Goal: Information Seeking & Learning: Learn about a topic

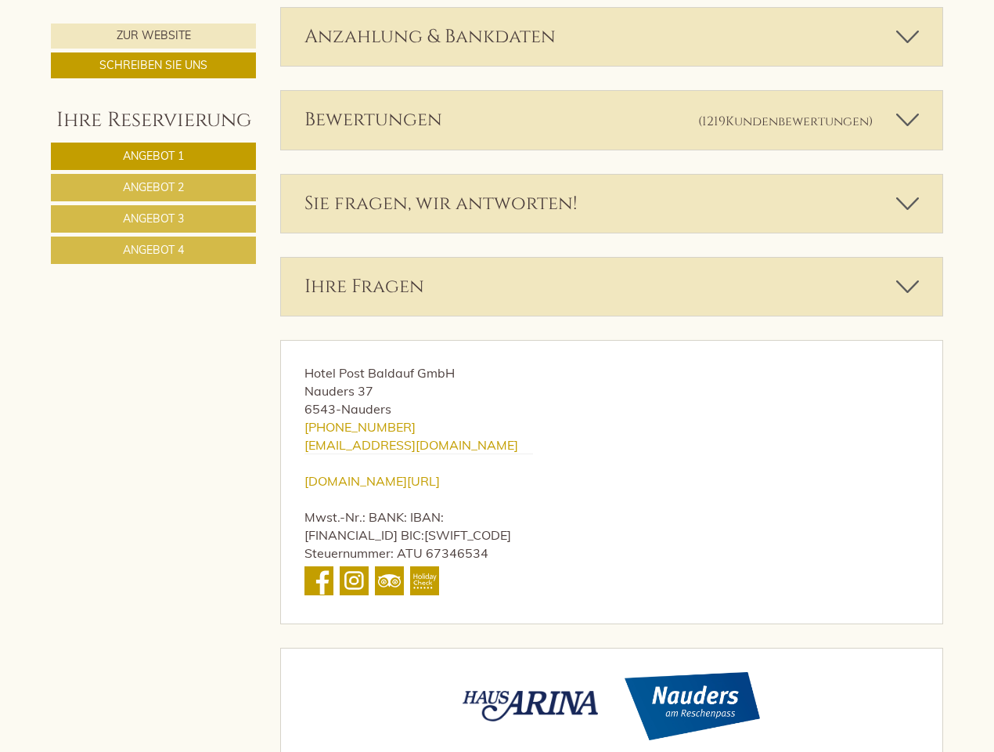
click at [497, 376] on div "Hotel Post Baldauf GmbH Nauders 37 6543 - Nauders [PHONE_NUMBER] [EMAIL_ADDRESS…" at bounding box center [419, 482] width 276 height 283
click at [153, 156] on span "Angebot 1" at bounding box center [153, 156] width 61 height 14
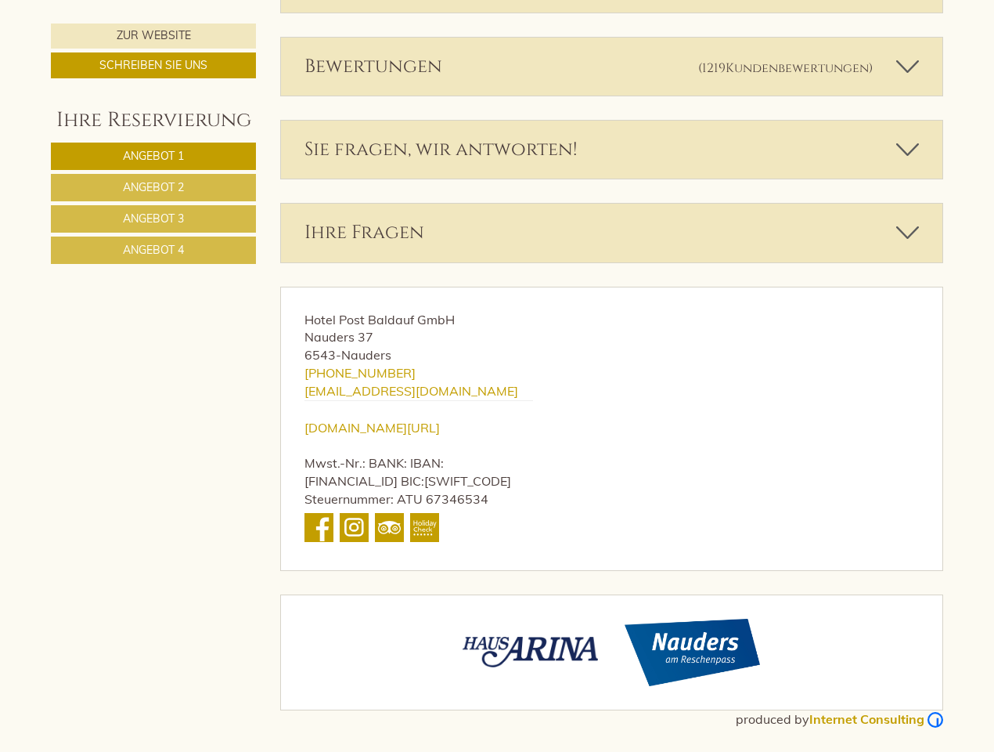
click at [153, 187] on span "Angebot 2" at bounding box center [153, 187] width 61 height 14
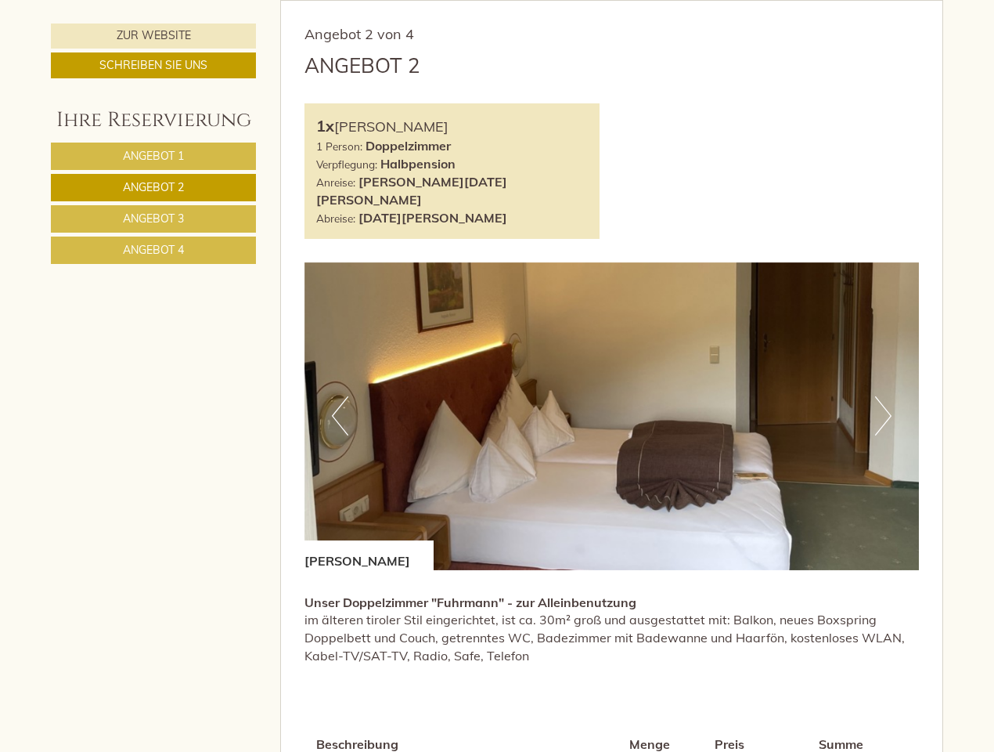
click at [153, 218] on span "Angebot 3" at bounding box center [153, 218] width 61 height 14
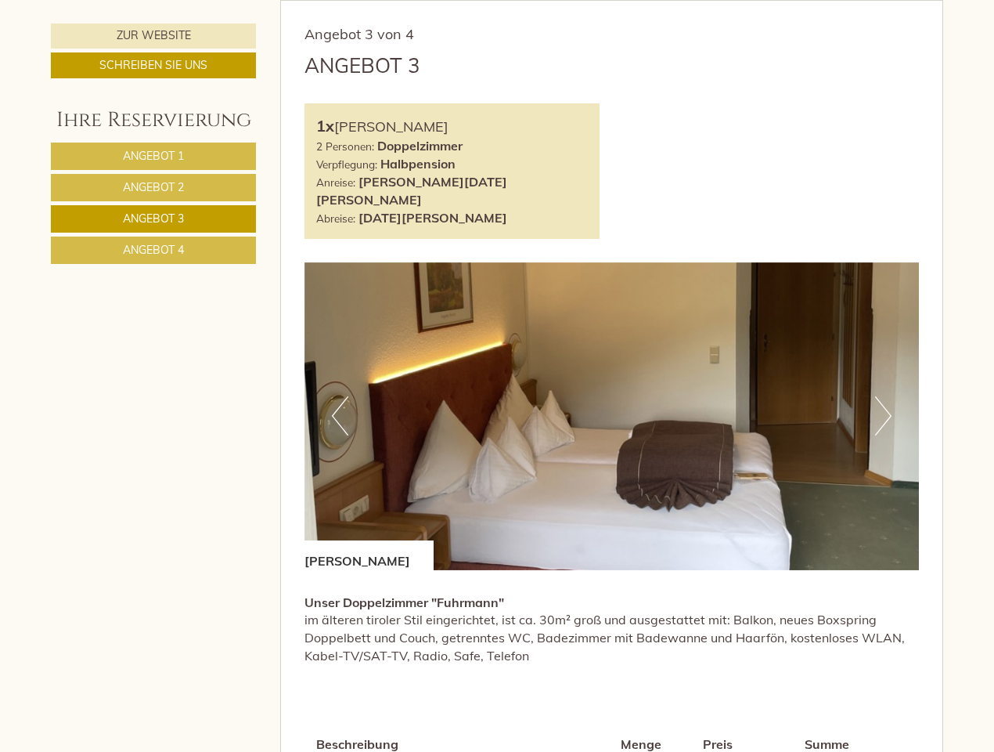
click at [153, 250] on span "Angebot 4" at bounding box center [153, 250] width 61 height 14
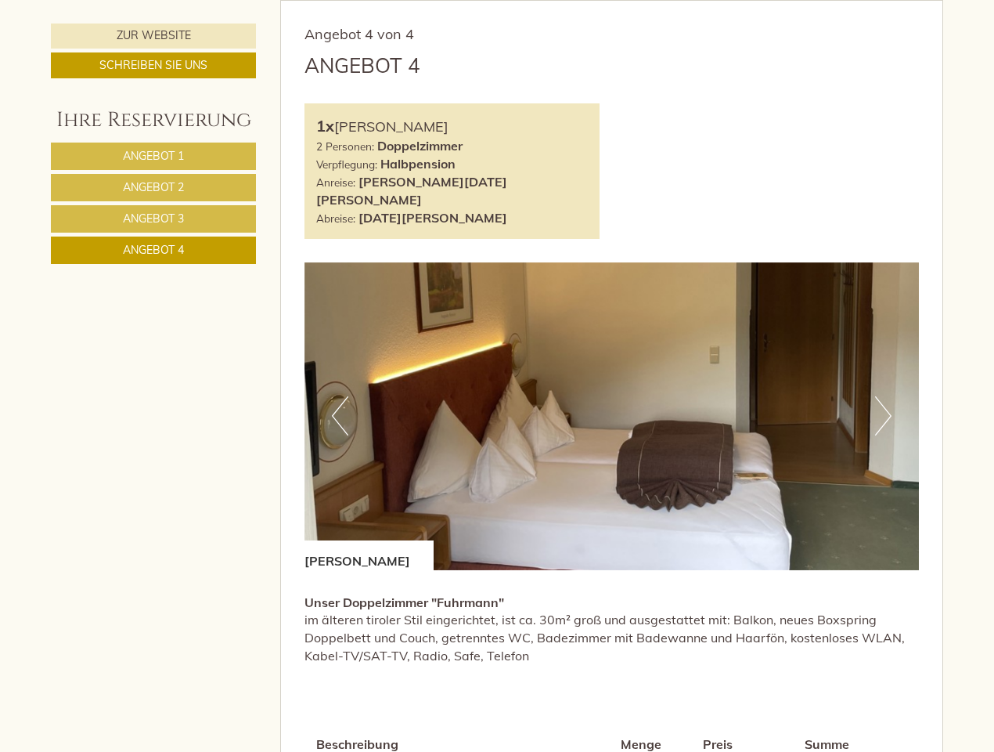
click at [612, 6] on div "Angebot 4 von 4 Angebot 4 1x Doppelzimmer Fuhrmann 2 Personen: Doppelzimmer Ver…" at bounding box center [612, 466] width 662 height 930
click at [612, 67] on div "Angebot 4" at bounding box center [612, 65] width 615 height 29
click at [612, 150] on div "1x [PERSON_NAME] 2 Personen: Doppelzimmer Verpflegung: Halbpension Anreise: [PE…" at bounding box center [612, 170] width 639 height 135
click at [612, 233] on div "Angebot 4 von 4 Angebot 4 1x Doppelzimmer Fuhrmann 2 Personen: Doppelzimmer Ver…" at bounding box center [612, 466] width 662 height 930
